Goal: Information Seeking & Learning: Learn about a topic

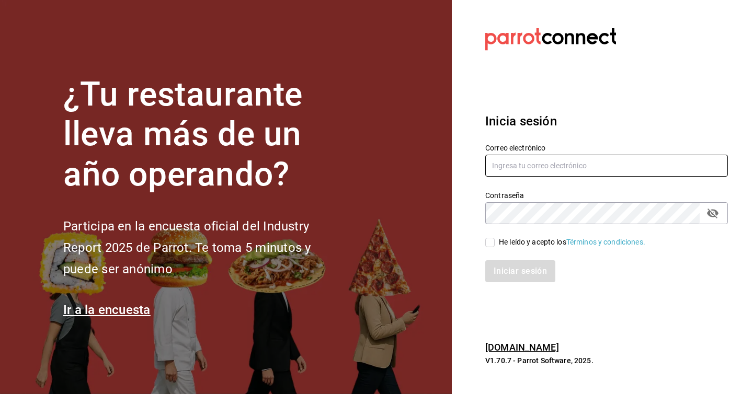
click at [543, 164] on input "text" at bounding box center [606, 166] width 243 height 22
paste input "jefferz@concordia.com"
type input "jefferz@concordia.com"
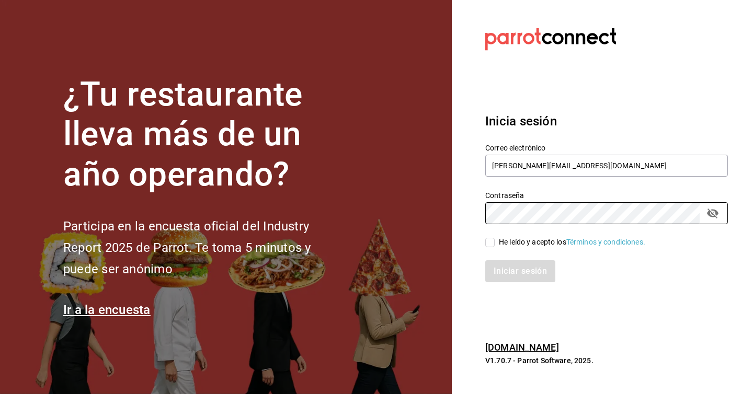
click at [469, 217] on section "Datos incorrectos. Verifica que tu Correo o Contraseña estén bien escritos. Ini…" at bounding box center [602, 197] width 301 height 394
click at [490, 242] on input "He leído y acepto los Términos y condiciones." at bounding box center [489, 242] width 9 height 9
checkbox input "true"
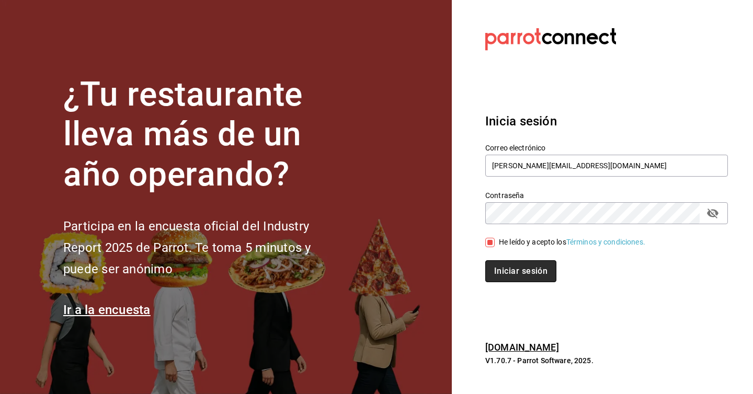
click at [523, 268] on button "Iniciar sesión" at bounding box center [520, 271] width 71 height 22
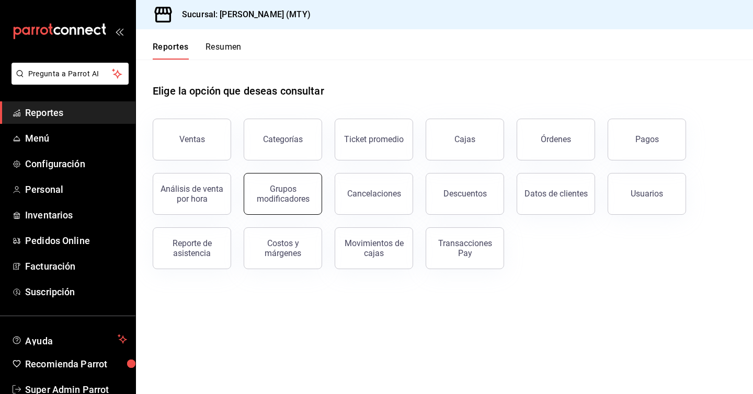
click at [295, 195] on div "Grupos modificadores" at bounding box center [282, 194] width 65 height 20
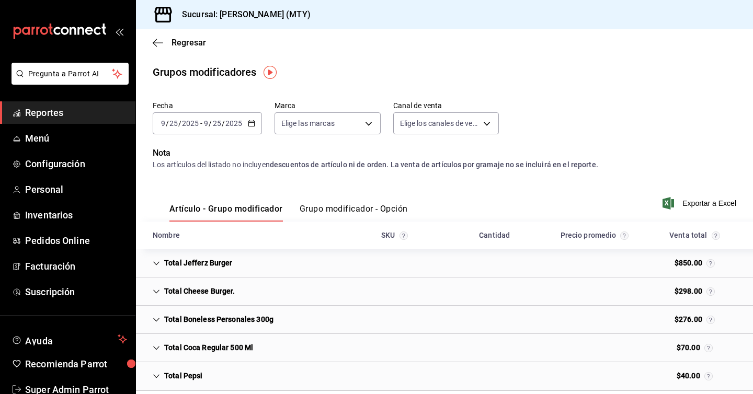
click at [49, 117] on span "Reportes" at bounding box center [76, 113] width 102 height 14
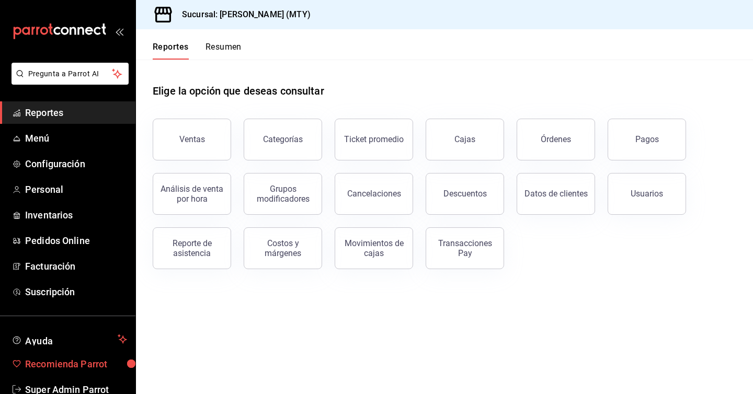
click at [102, 363] on span "Recomienda Parrot" at bounding box center [76, 364] width 102 height 14
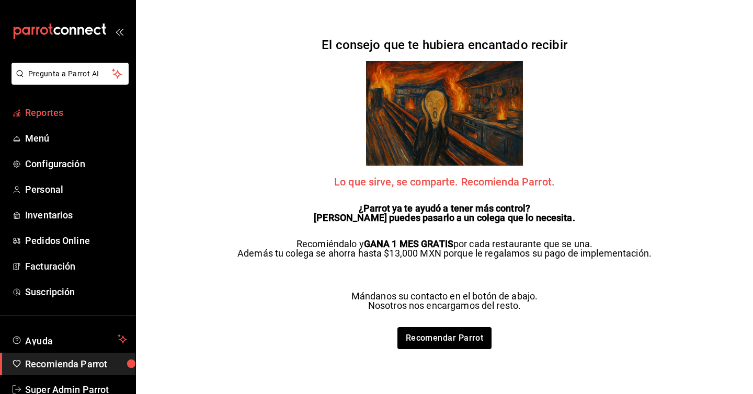
click at [52, 117] on span "Reportes" at bounding box center [76, 113] width 102 height 14
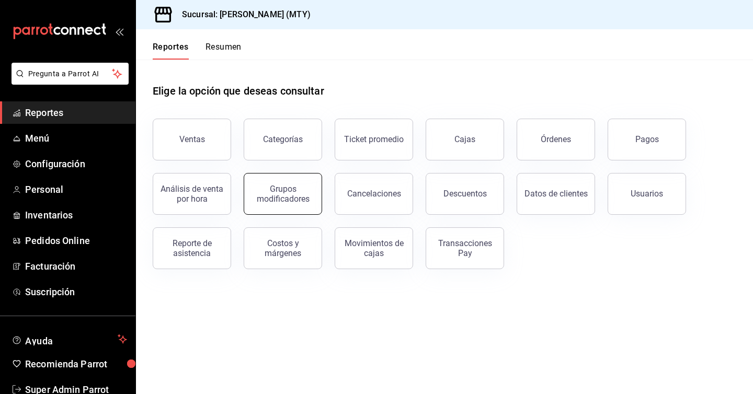
click at [292, 208] on button "Grupos modificadores" at bounding box center [283, 194] width 78 height 42
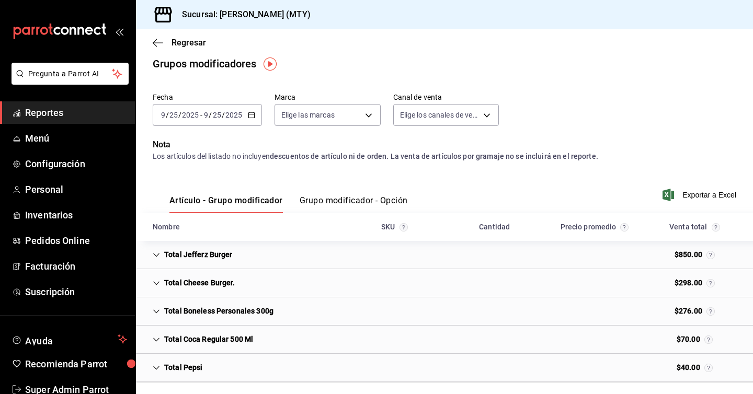
scroll to position [9, 0]
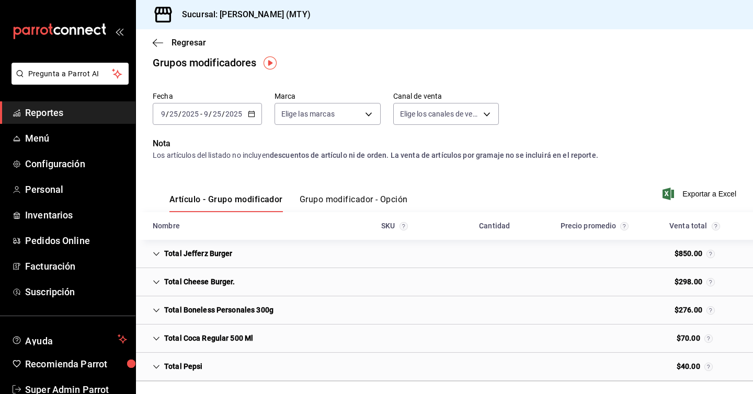
click at [248, 113] on icon "button" at bounding box center [251, 113] width 7 height 7
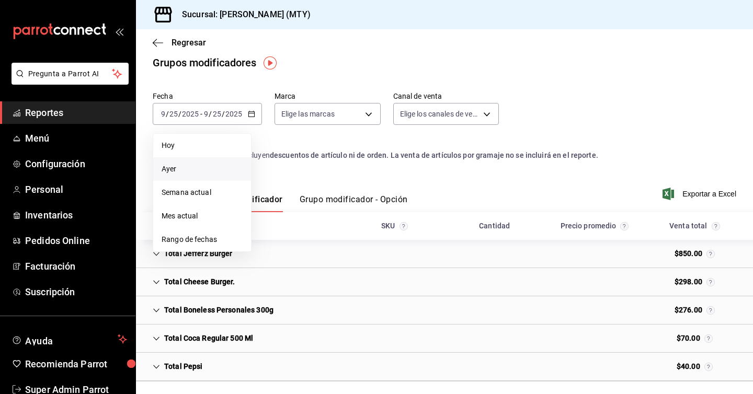
click at [203, 166] on span "Ayer" at bounding box center [202, 169] width 81 height 11
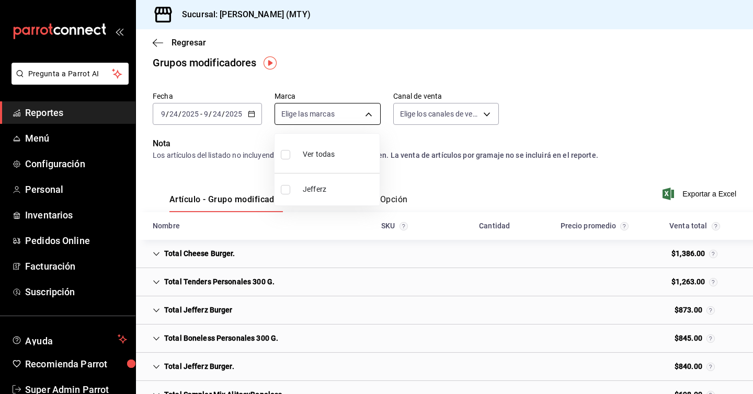
click at [332, 112] on body "Pregunta a Parrot AI Reportes Menú Configuración Personal Inventarios Pedidos O…" at bounding box center [376, 197] width 753 height 394
click at [332, 112] on div at bounding box center [376, 197] width 753 height 394
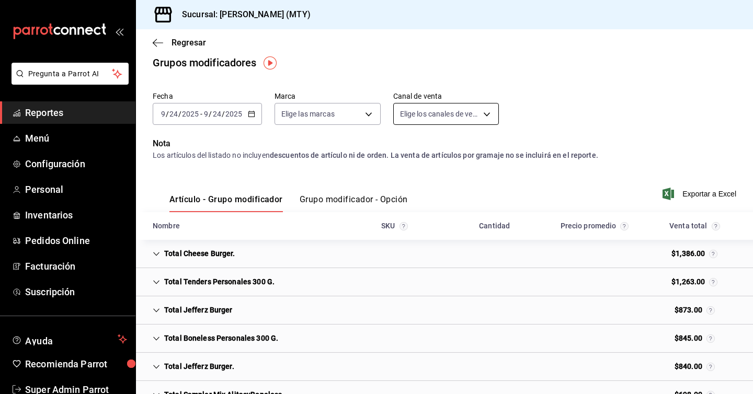
click at [440, 114] on body "Pregunta a Parrot AI Reportes Menú Configuración Personal Inventarios Pedidos O…" at bounding box center [376, 197] width 753 height 394
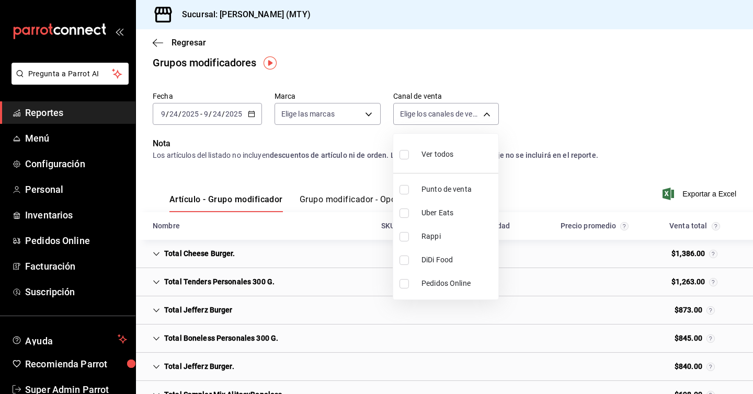
click at [478, 113] on div at bounding box center [376, 197] width 753 height 394
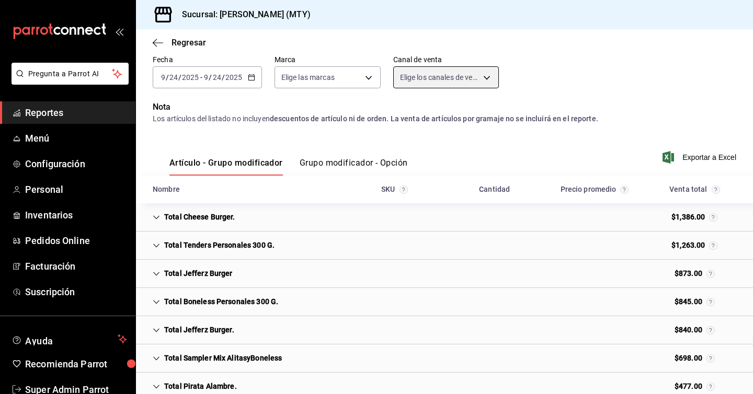
scroll to position [52, 0]
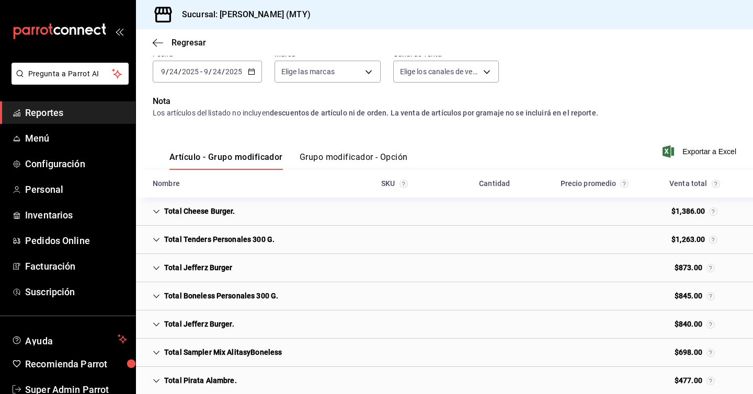
click at [158, 211] on icon "Cell" at bounding box center [156, 212] width 6 height 4
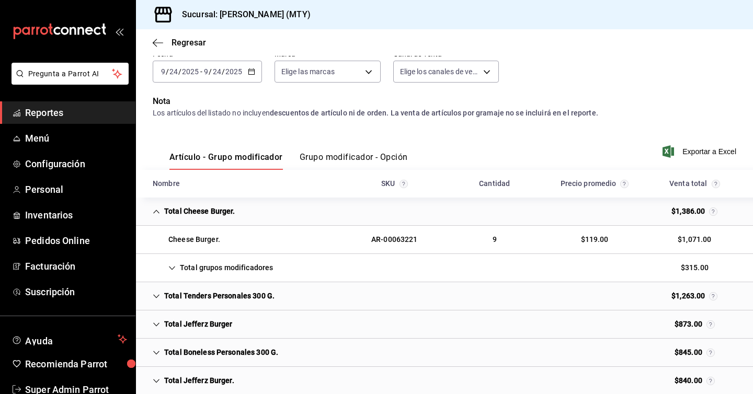
click at [172, 266] on icon "Cell" at bounding box center [171, 267] width 7 height 7
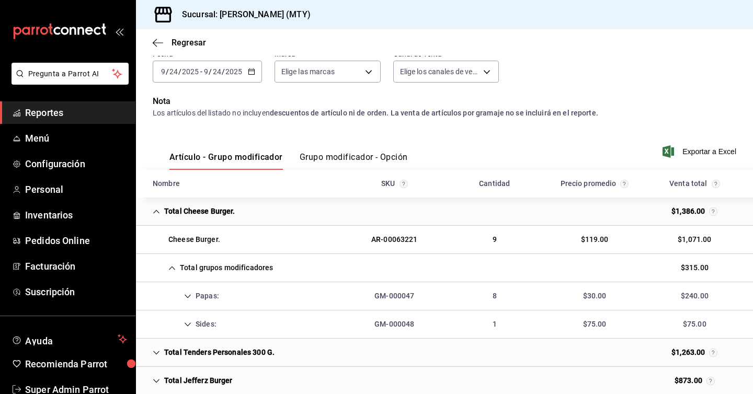
click at [189, 296] on icon "Cell" at bounding box center [188, 296] width 6 height 4
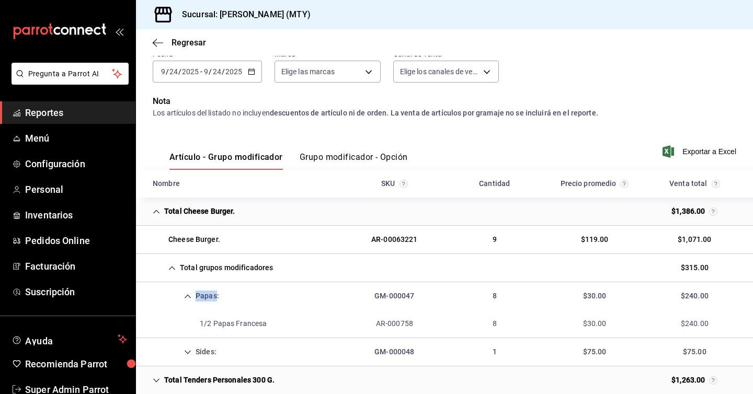
click at [189, 296] on icon "Cell" at bounding box center [188, 296] width 6 height 4
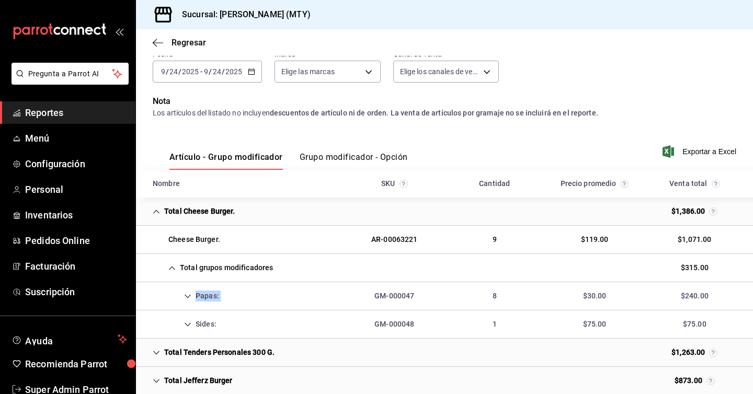
click at [189, 296] on icon "Cell" at bounding box center [188, 296] width 6 height 4
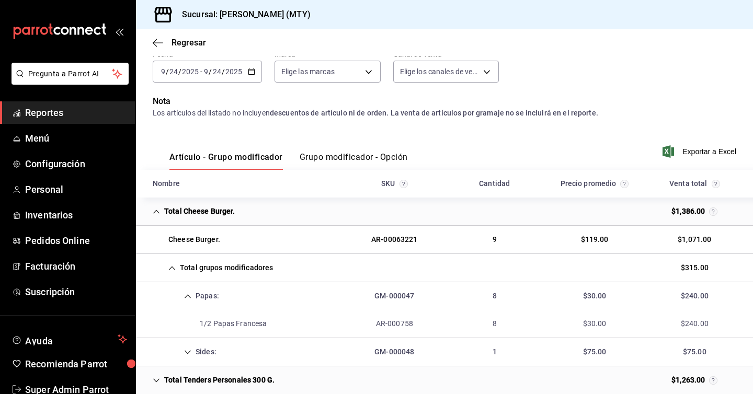
click at [187, 349] on icon "Cell" at bounding box center [187, 352] width 7 height 7
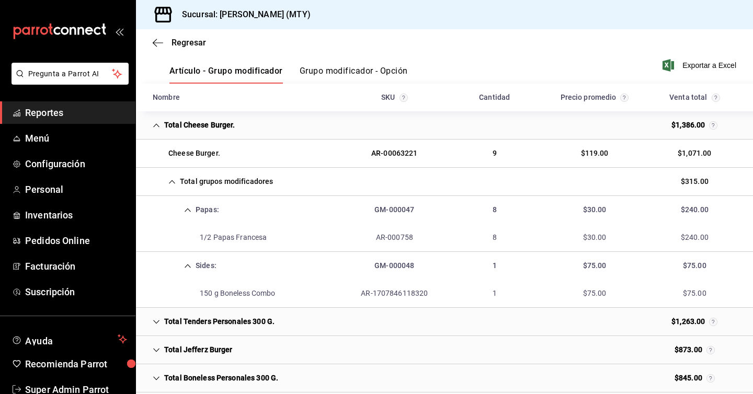
scroll to position [142, 0]
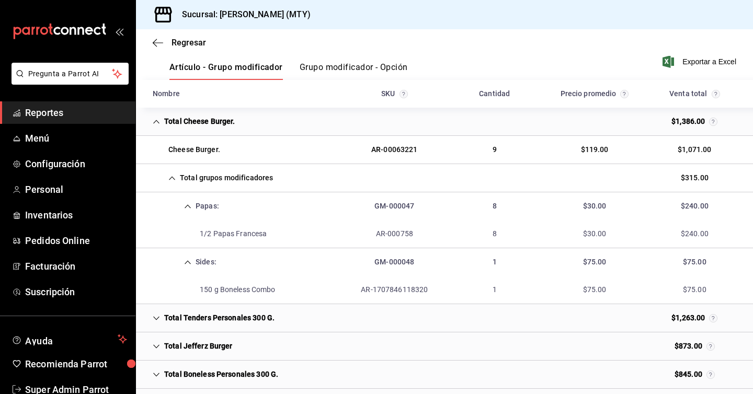
click at [168, 175] on icon "Cell" at bounding box center [171, 178] width 7 height 7
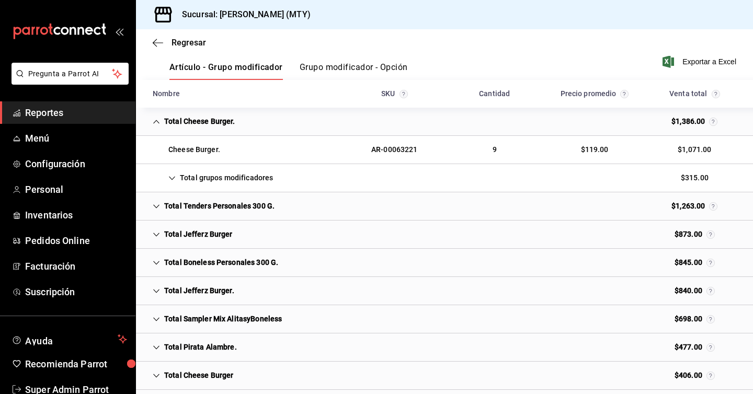
click at [157, 123] on icon "Cell" at bounding box center [156, 121] width 7 height 7
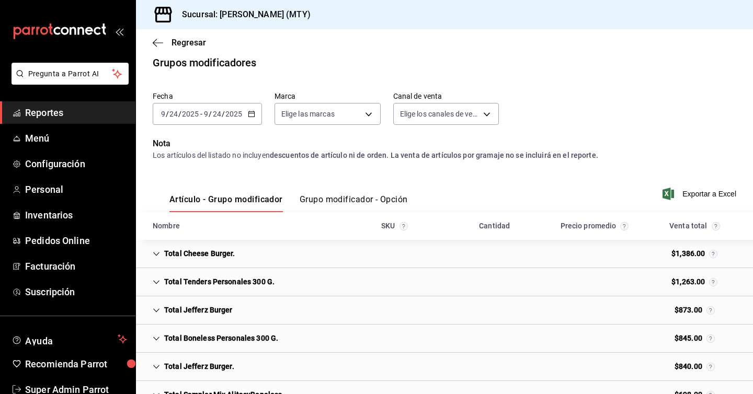
scroll to position [0, 0]
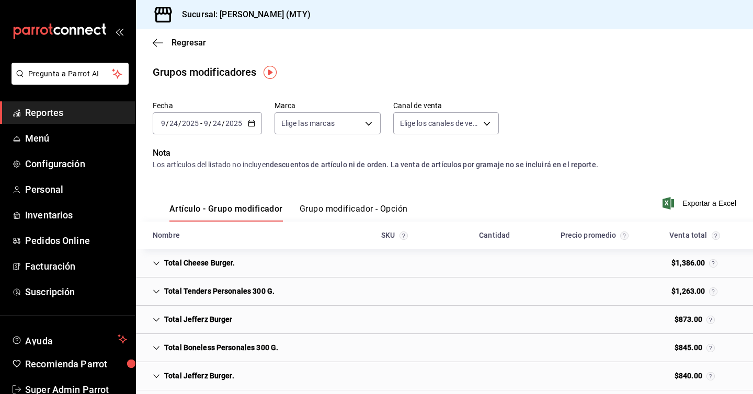
click at [253, 125] on \(Stroke\) "button" at bounding box center [251, 124] width 6 height 6
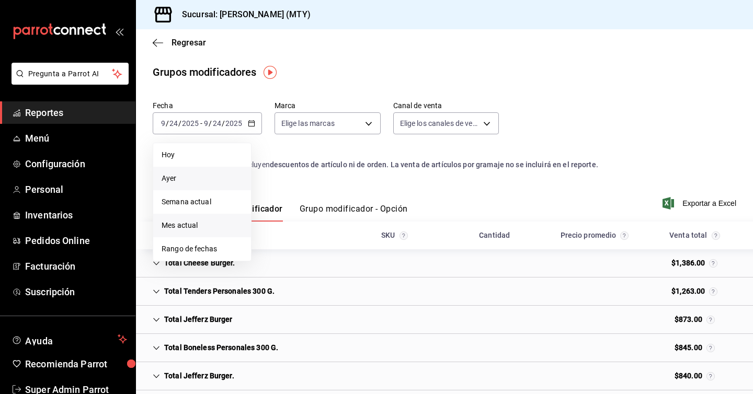
click at [210, 219] on li "Mes actual" at bounding box center [202, 226] width 98 height 24
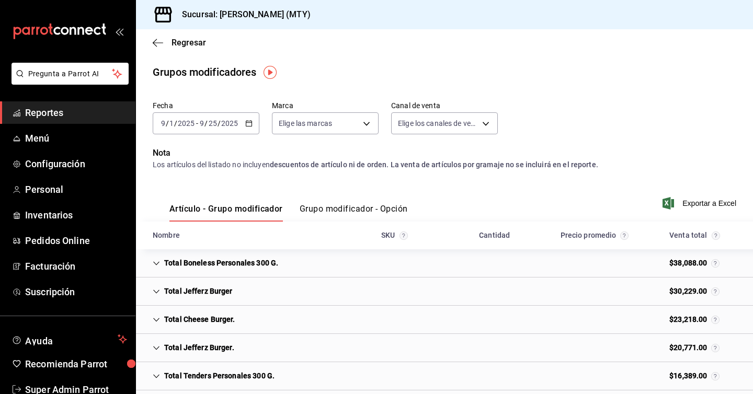
click at [157, 261] on icon "Cell" at bounding box center [156, 263] width 7 height 7
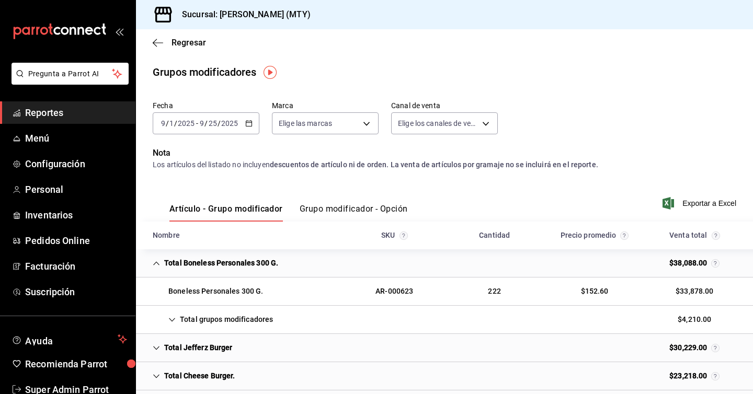
click at [171, 318] on icon "Cell" at bounding box center [171, 319] width 7 height 7
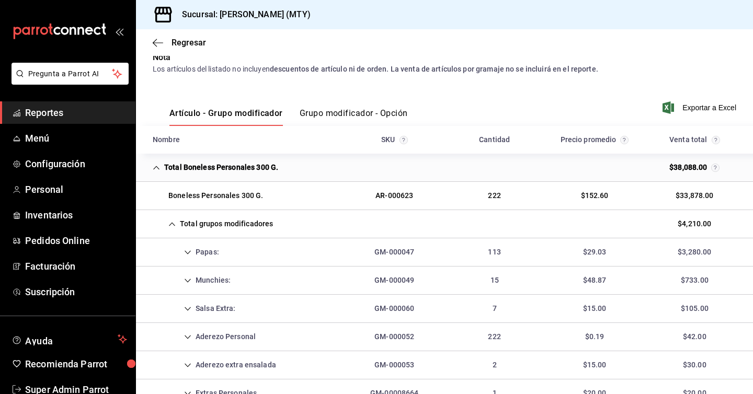
scroll to position [118, 0]
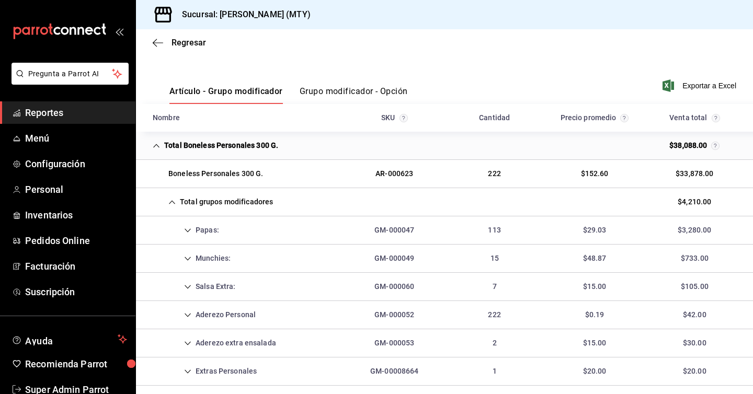
click at [190, 231] on icon "Cell" at bounding box center [187, 230] width 7 height 7
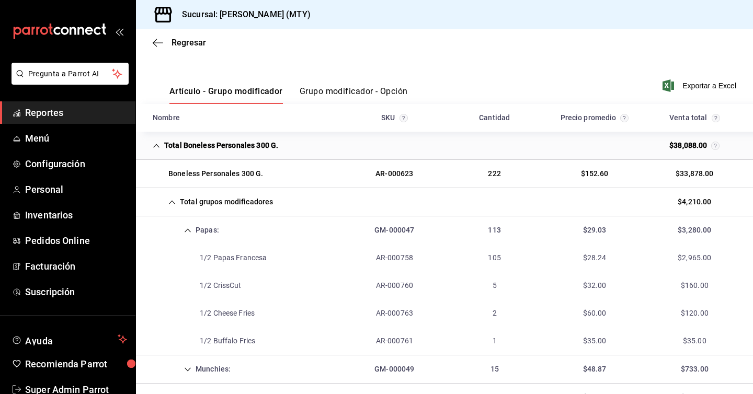
click at [189, 229] on icon "Cell" at bounding box center [187, 230] width 7 height 7
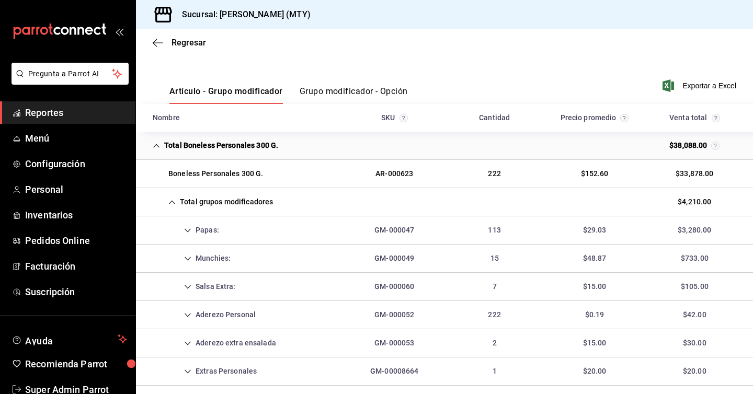
click at [188, 258] on icon "Cell" at bounding box center [188, 259] width 6 height 4
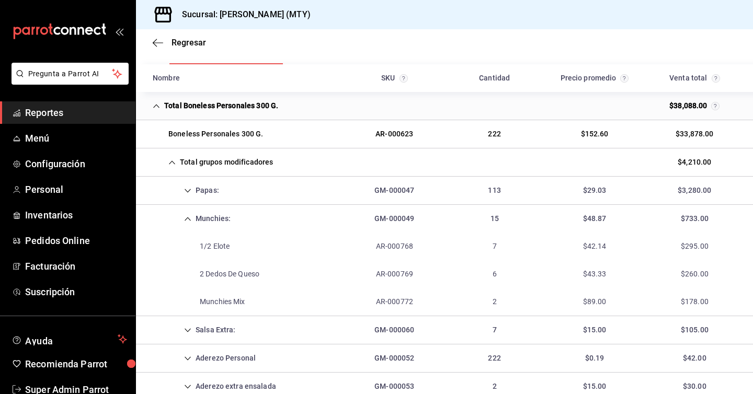
scroll to position [178, 0]
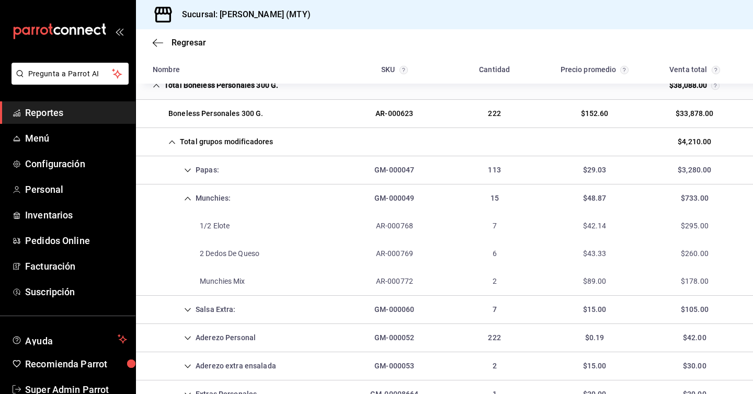
click at [189, 199] on icon "Cell" at bounding box center [187, 198] width 7 height 7
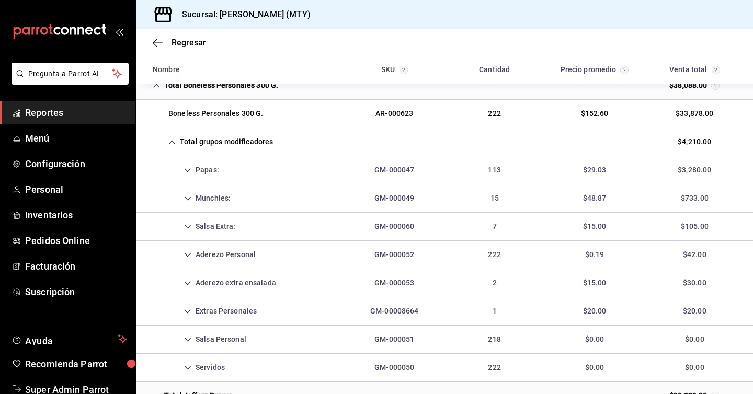
click at [189, 222] on div "Salsa Extra:" at bounding box center [194, 226] width 100 height 19
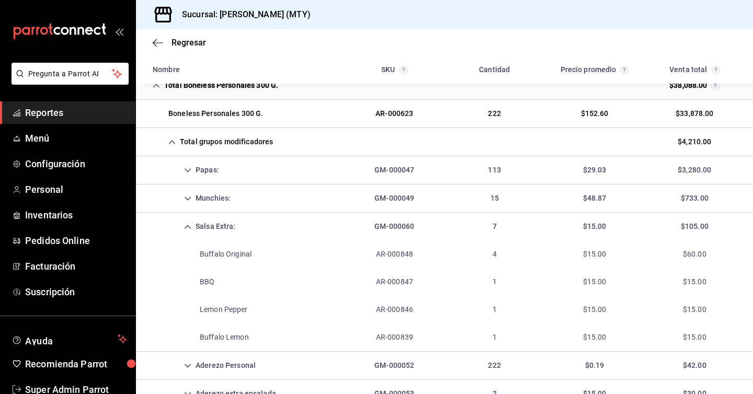
click at [189, 225] on icon "Cell" at bounding box center [187, 226] width 7 height 7
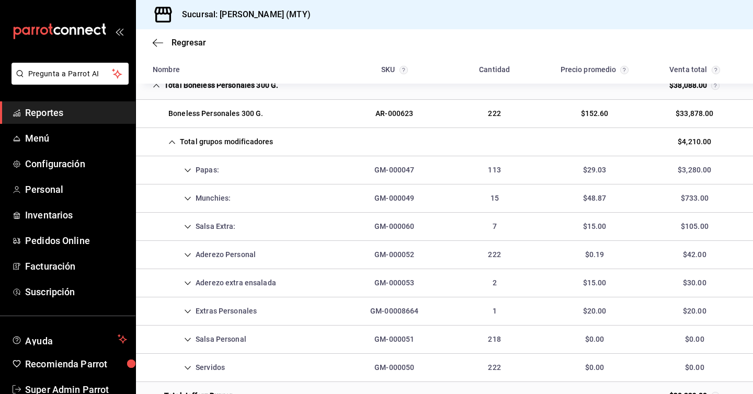
click at [190, 254] on icon "Cell" at bounding box center [188, 255] width 6 height 4
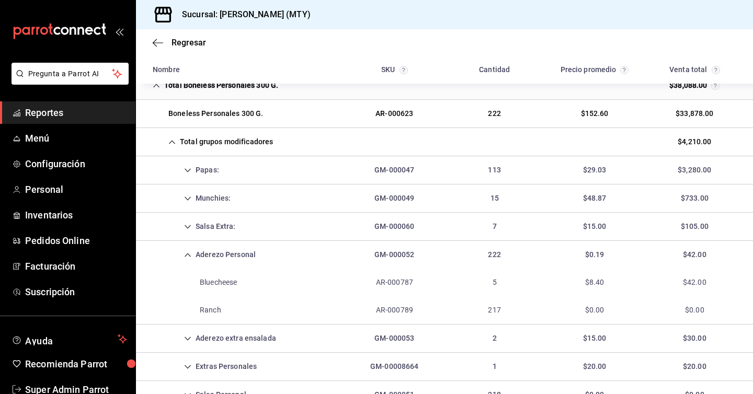
click at [190, 254] on icon "Cell" at bounding box center [187, 254] width 7 height 7
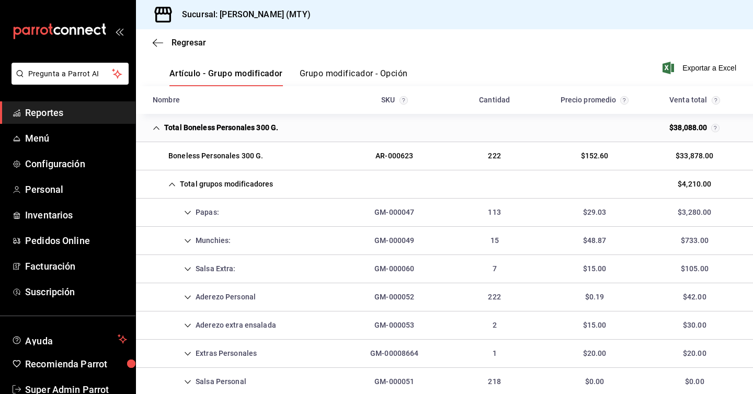
scroll to position [66, 0]
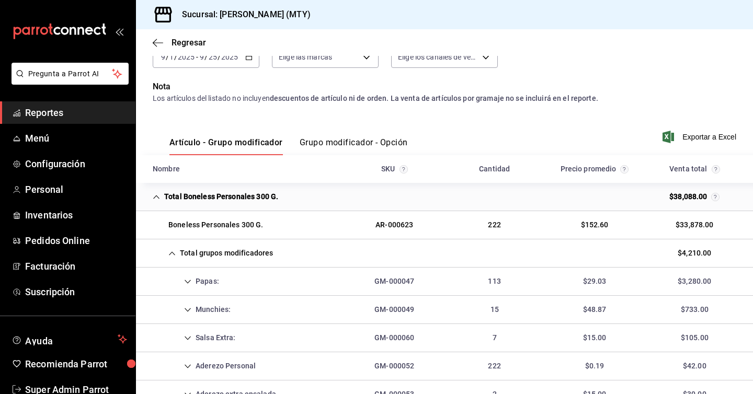
click at [175, 251] on icon "Cell" at bounding box center [171, 253] width 7 height 7
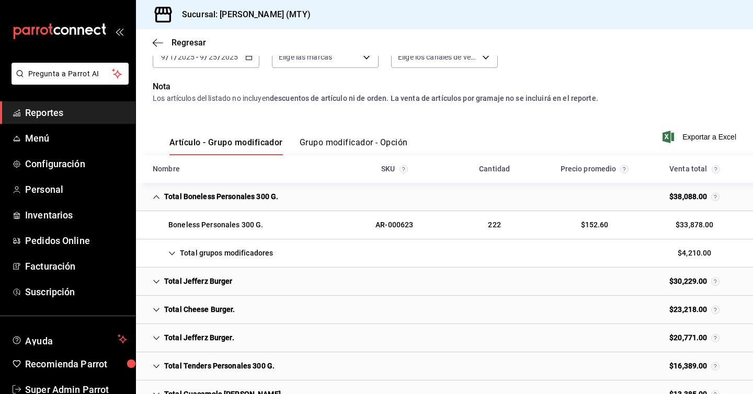
click at [155, 281] on icon "Cell" at bounding box center [156, 281] width 7 height 7
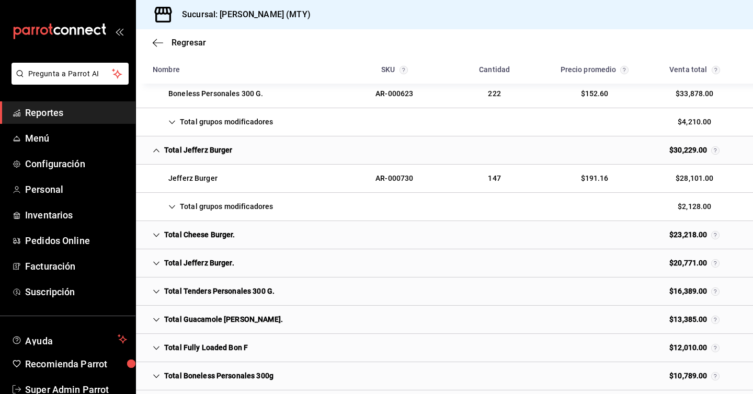
scroll to position [206, 0]
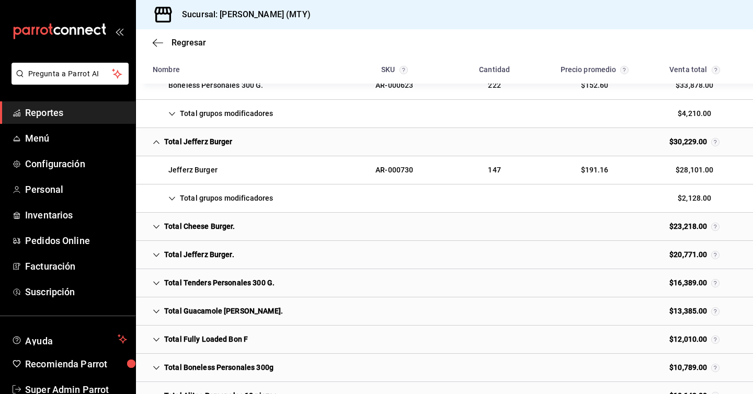
click at [172, 200] on icon "Cell" at bounding box center [171, 198] width 7 height 7
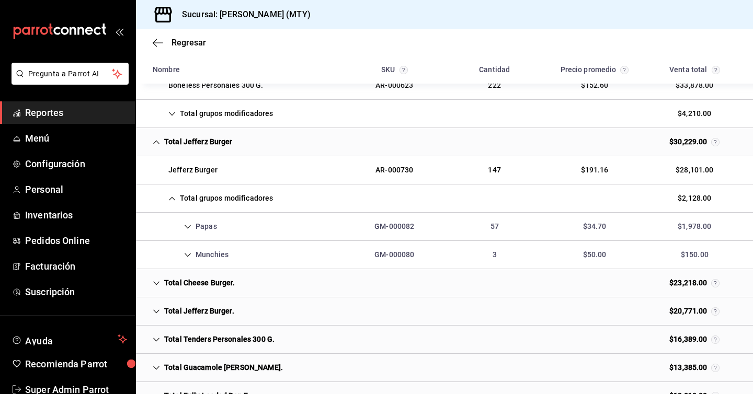
click at [172, 200] on icon "Cell" at bounding box center [171, 198] width 7 height 7
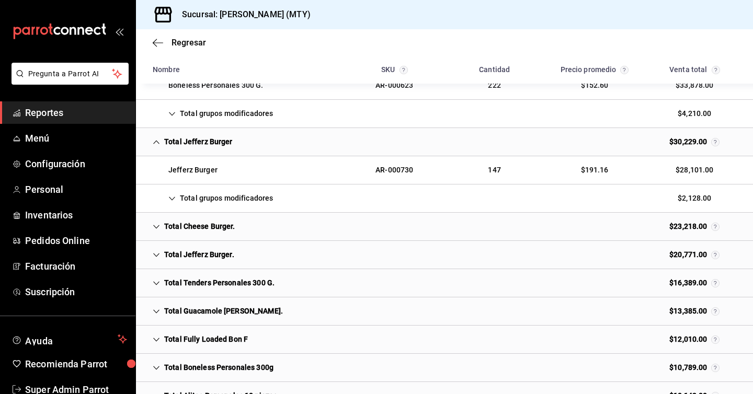
click at [172, 200] on icon "Cell" at bounding box center [172, 199] width 6 height 4
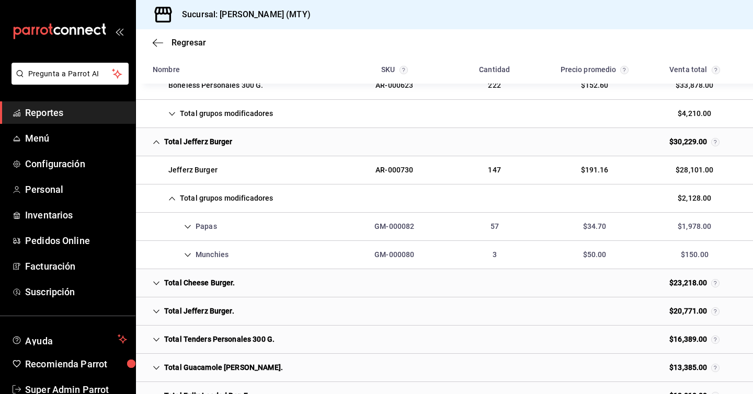
click at [188, 224] on icon "Cell" at bounding box center [187, 226] width 7 height 7
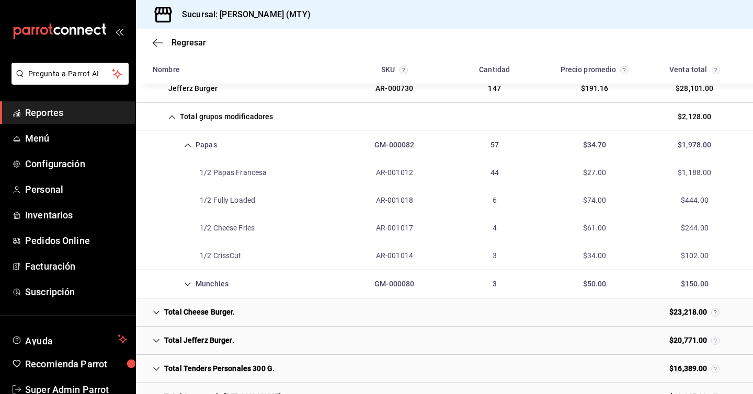
scroll to position [300, 0]
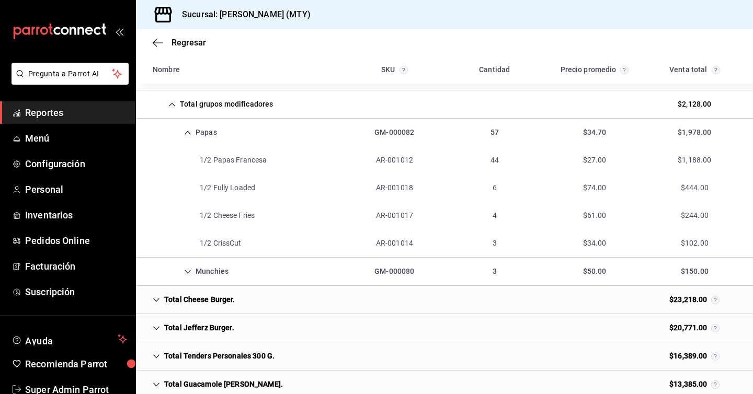
click at [190, 270] on icon "Cell" at bounding box center [188, 272] width 6 height 4
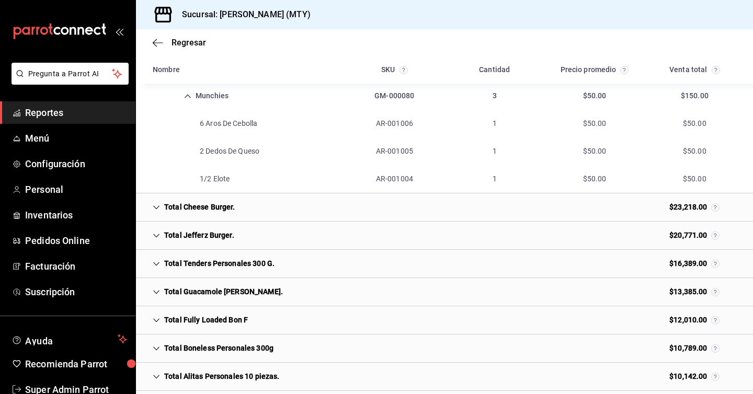
scroll to position [485, 0]
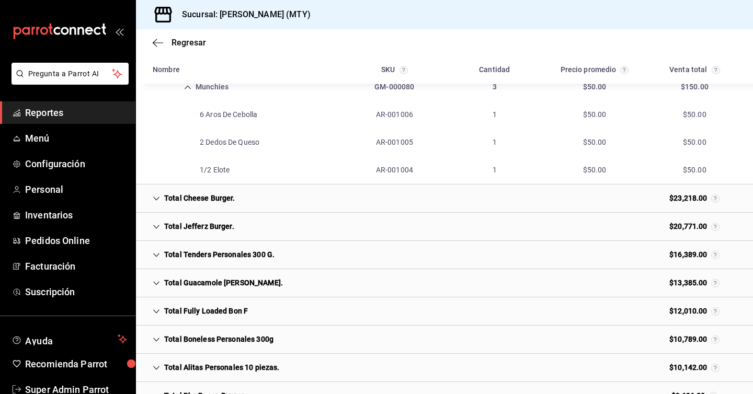
click at [158, 198] on icon "Cell" at bounding box center [156, 199] width 6 height 4
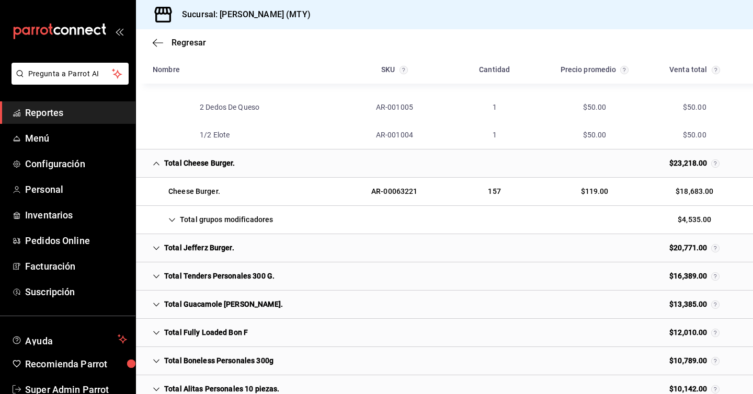
scroll to position [547, 0]
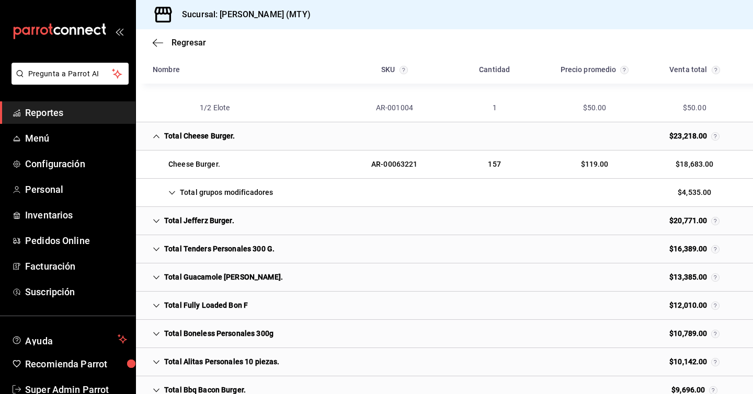
click at [173, 194] on icon "Cell" at bounding box center [171, 192] width 7 height 7
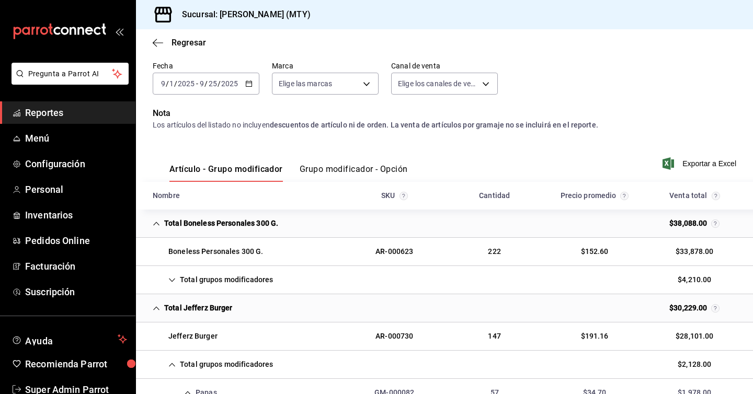
scroll to position [0, 0]
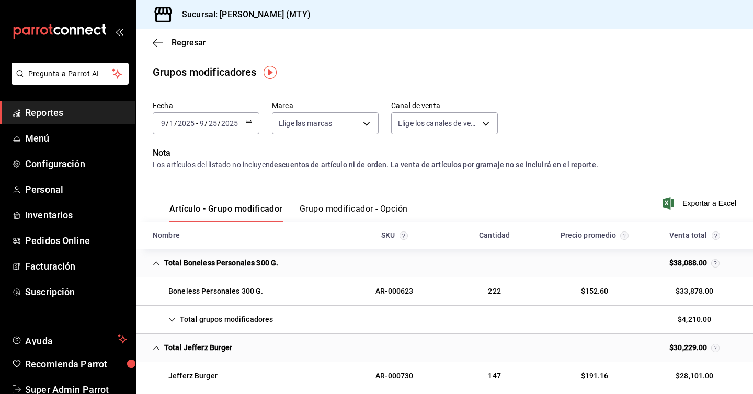
click at [356, 211] on button "Grupo modificador - Opción" at bounding box center [354, 213] width 108 height 18
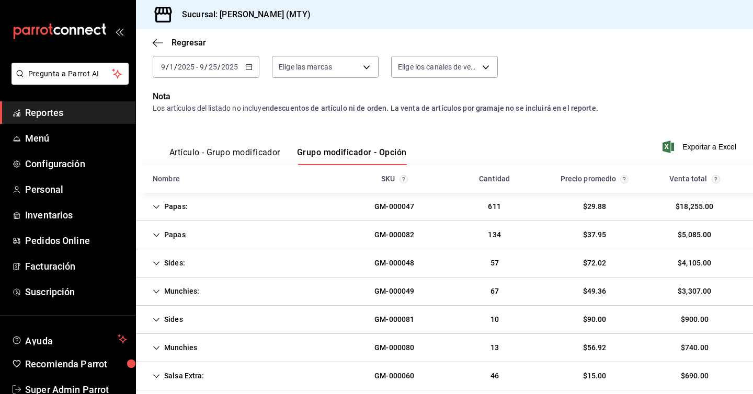
scroll to position [75, 0]
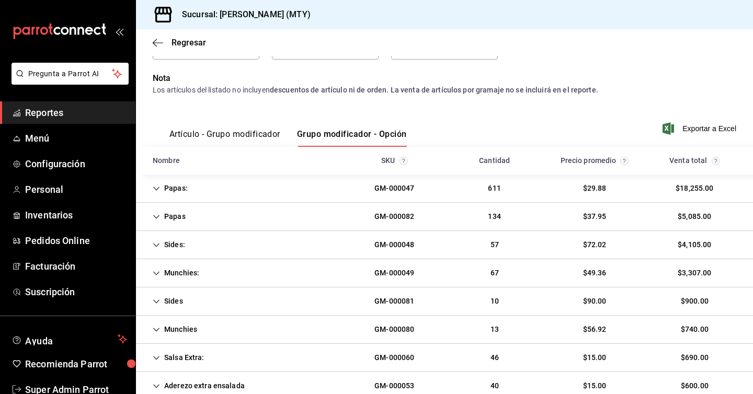
click at [154, 190] on icon "Cell" at bounding box center [156, 188] width 7 height 7
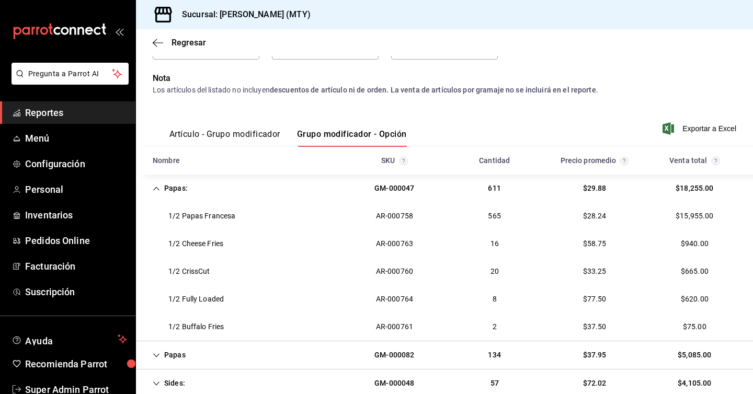
click at [154, 190] on icon "Cell" at bounding box center [156, 188] width 7 height 7
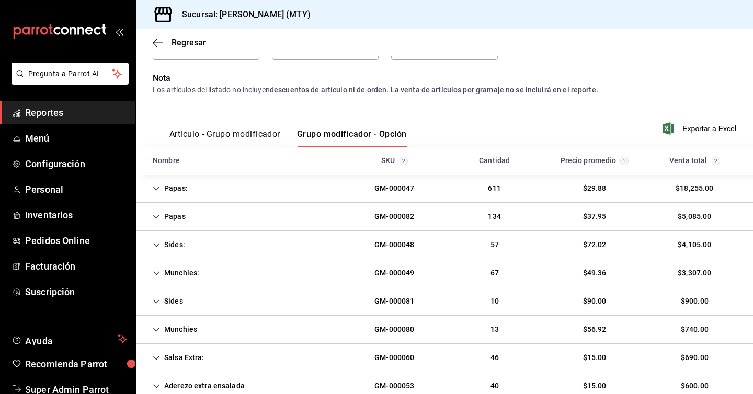
click at [156, 215] on icon "Cell" at bounding box center [156, 216] width 7 height 7
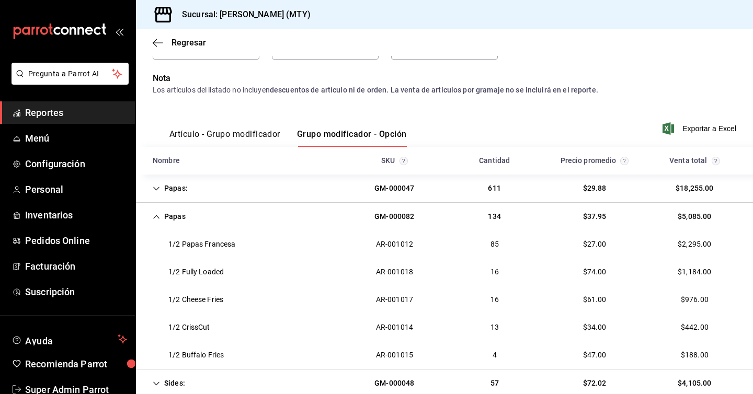
click at [156, 215] on icon "Cell" at bounding box center [156, 216] width 7 height 7
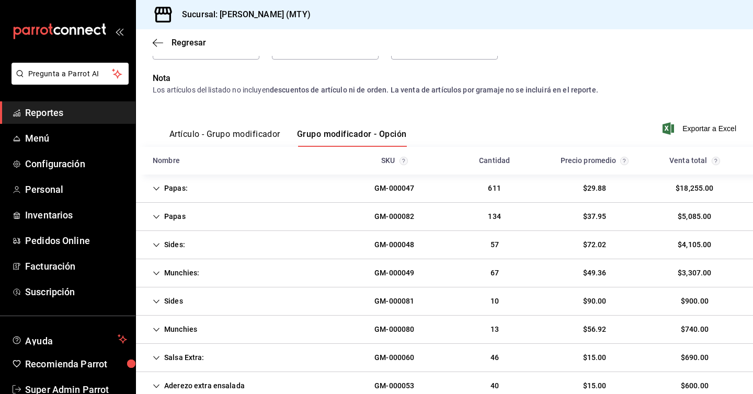
click at [156, 244] on icon "Cell" at bounding box center [156, 244] width 7 height 7
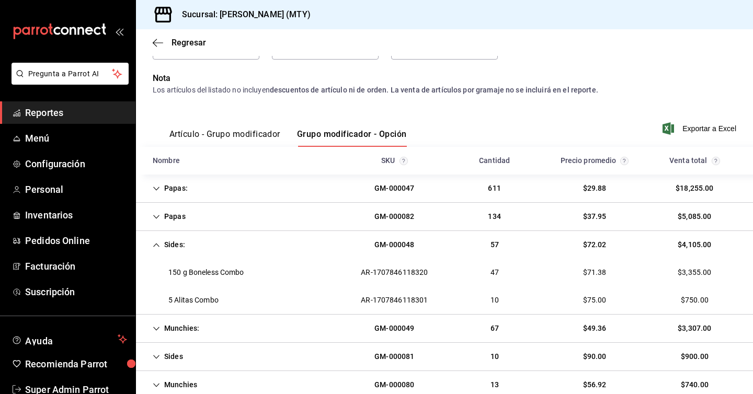
click at [156, 244] on icon "Cell" at bounding box center [156, 244] width 7 height 7
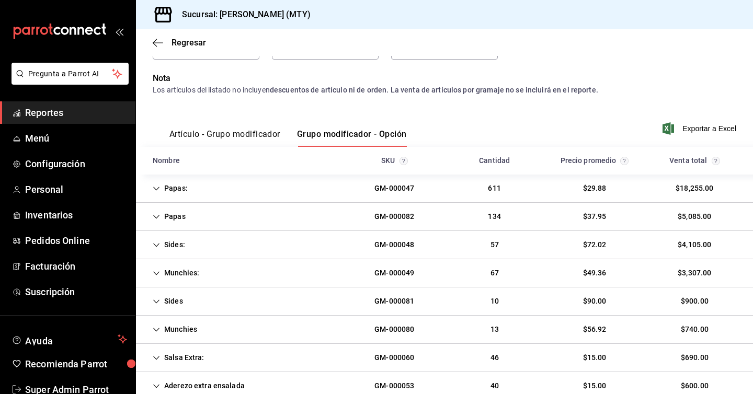
click at [158, 272] on icon "Cell" at bounding box center [156, 273] width 6 height 4
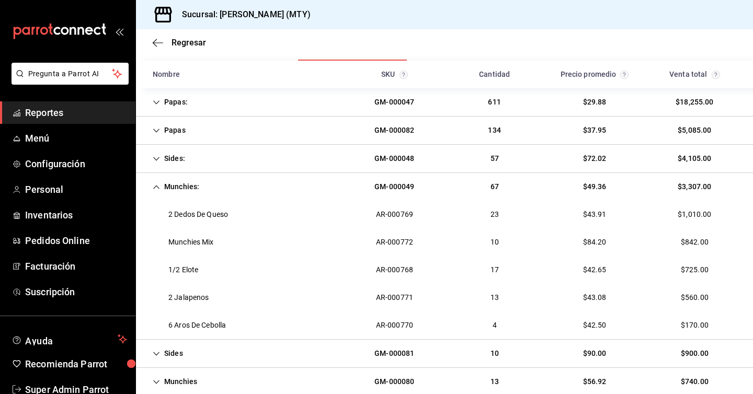
scroll to position [168, 0]
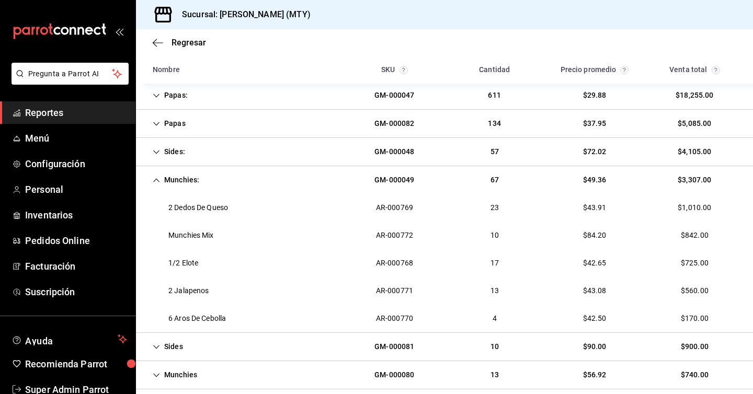
click at [156, 179] on icon "Cell" at bounding box center [156, 180] width 6 height 4
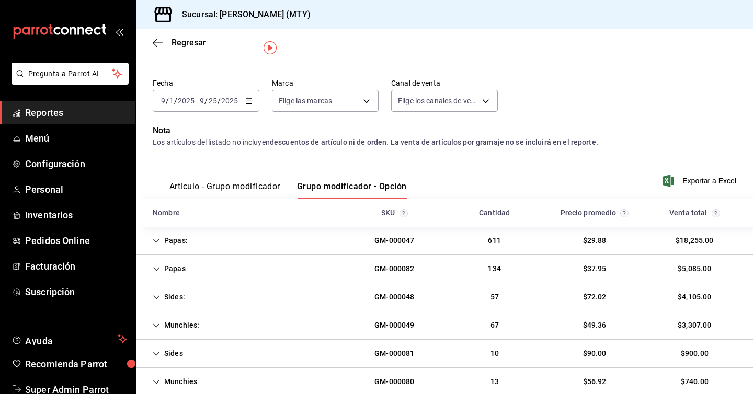
scroll to position [20, 0]
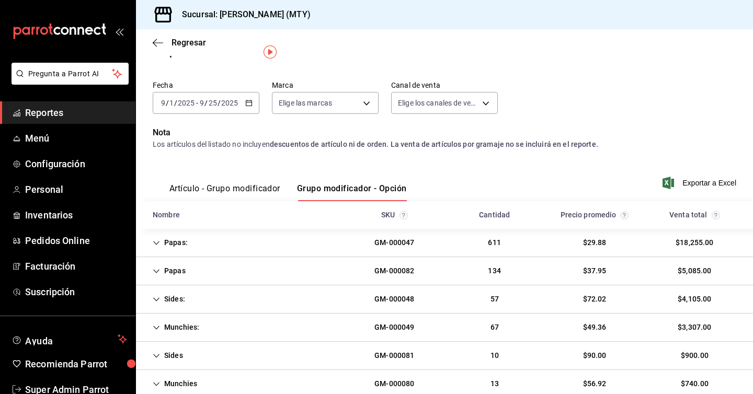
click at [240, 191] on button "Artículo - Grupo modificador" at bounding box center [224, 192] width 111 height 18
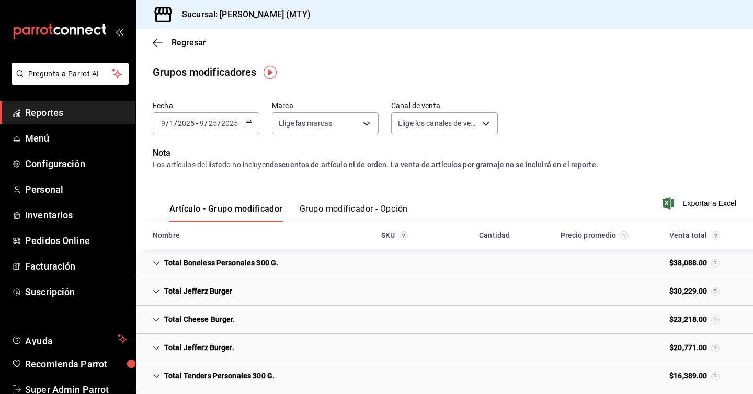
click at [157, 263] on icon "Cell" at bounding box center [156, 263] width 7 height 7
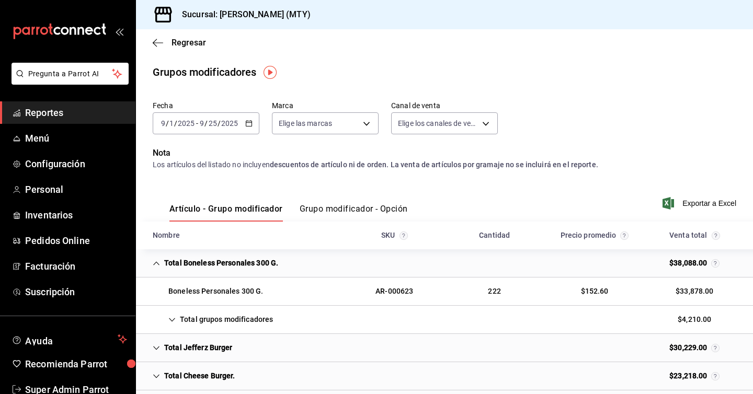
click at [378, 207] on button "Grupo modificador - Opción" at bounding box center [354, 213] width 108 height 18
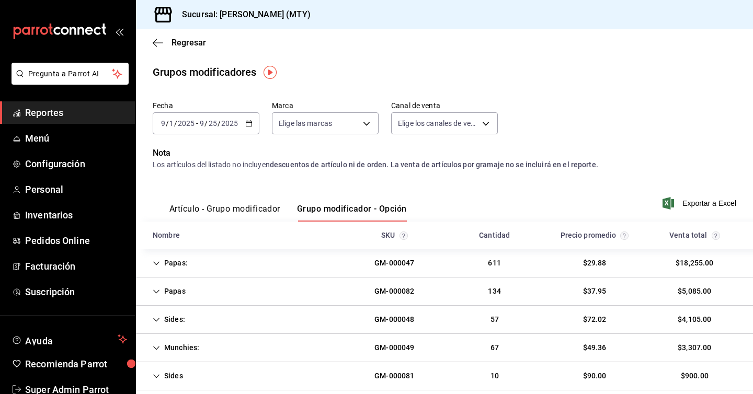
click at [223, 210] on button "Artículo - Grupo modificador" at bounding box center [224, 213] width 111 height 18
